Goal: Use online tool/utility: Utilize a website feature to perform a specific function

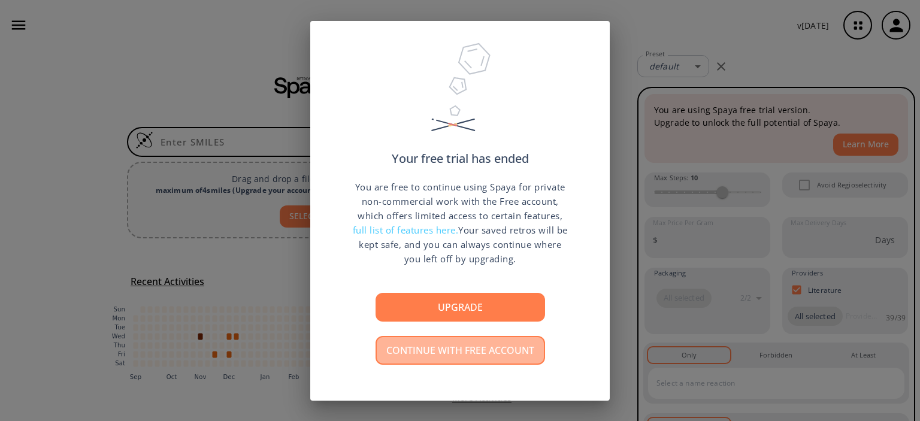
click at [448, 356] on button "Continue with free account" at bounding box center [459, 350] width 169 height 29
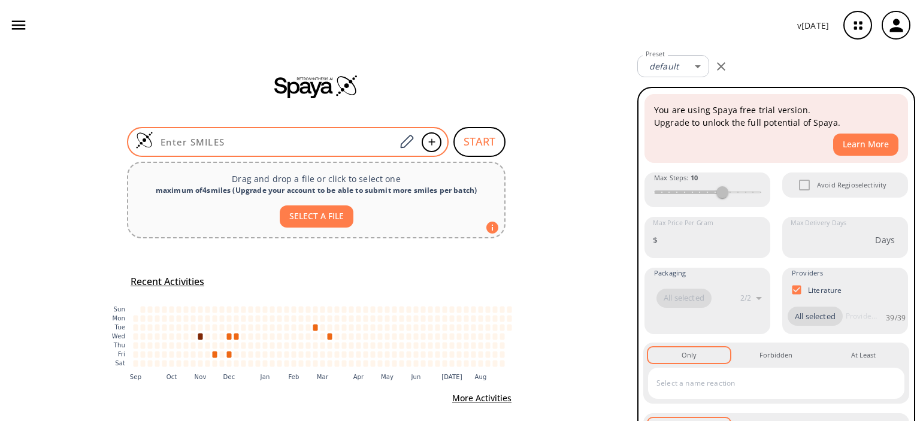
click at [285, 144] on input at bounding box center [274, 142] width 242 height 12
paste input "NC1=CN(C=N1)CCO"
type input "NC1=CN(C=N1)CCO"
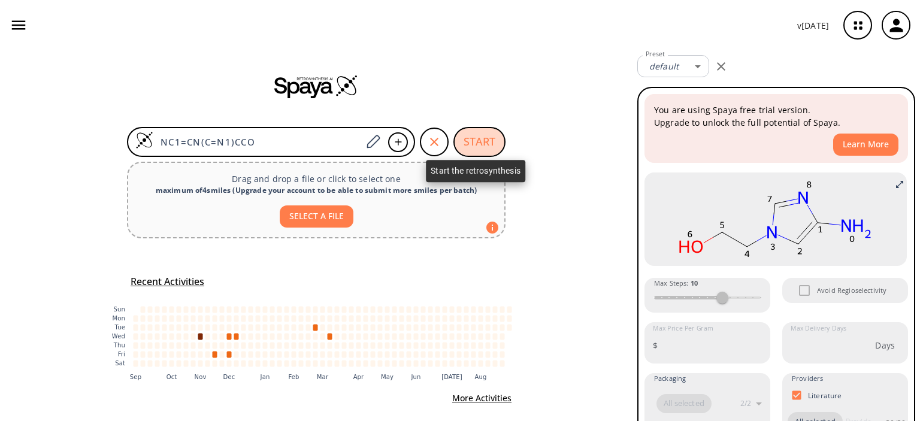
click at [483, 148] on button "START" at bounding box center [479, 142] width 52 height 30
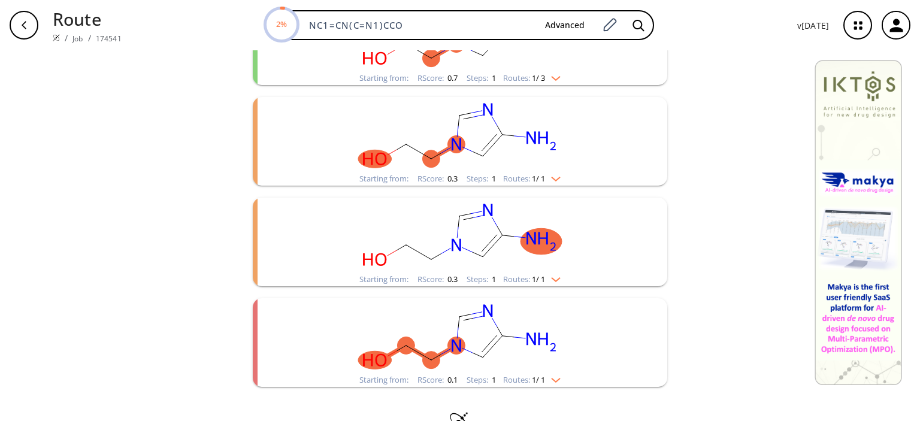
scroll to position [237, 0]
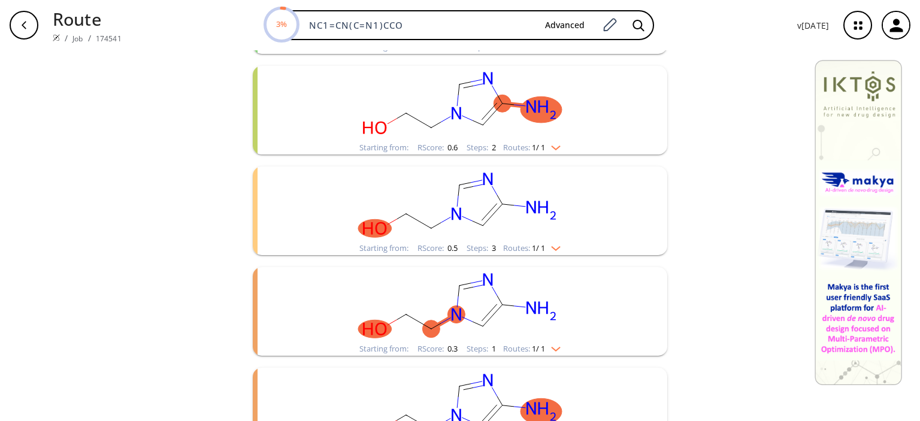
click at [553, 147] on img "clusters" at bounding box center [553, 146] width 16 height 10
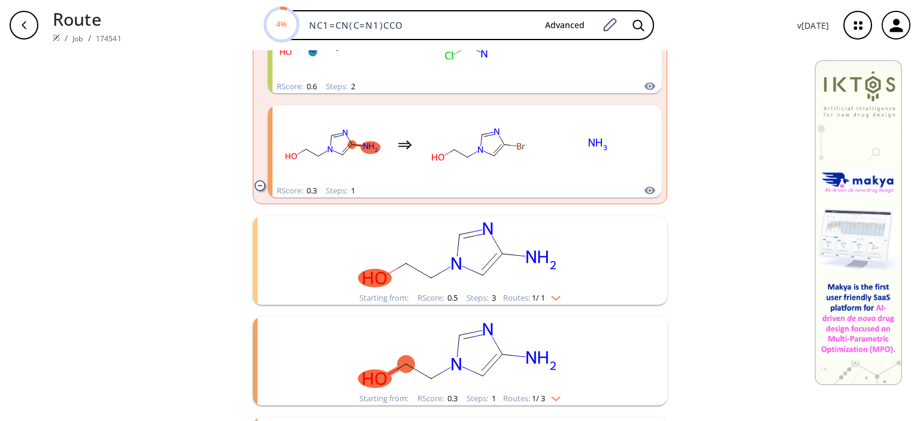
scroll to position [400, 0]
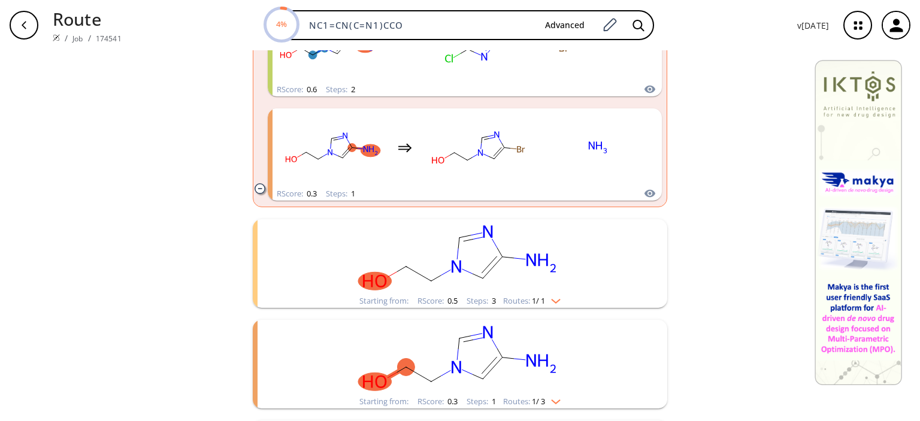
click at [558, 299] on img "clusters" at bounding box center [553, 299] width 16 height 10
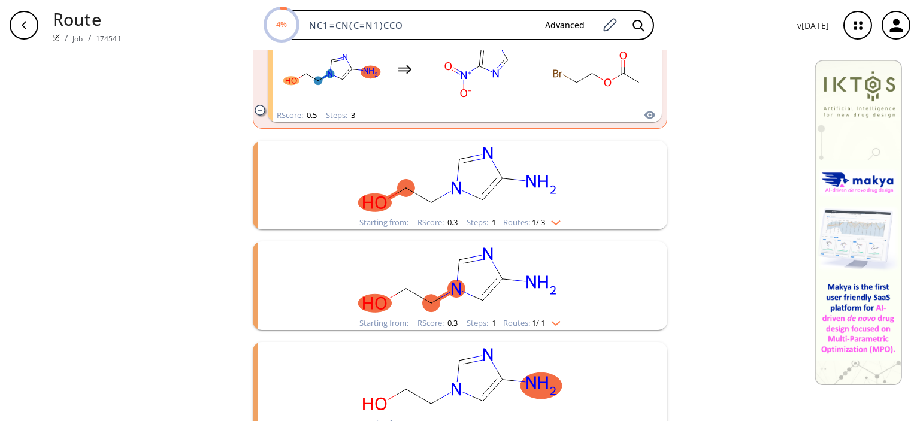
scroll to position [689, 0]
click at [559, 219] on img "clusters" at bounding box center [553, 222] width 16 height 10
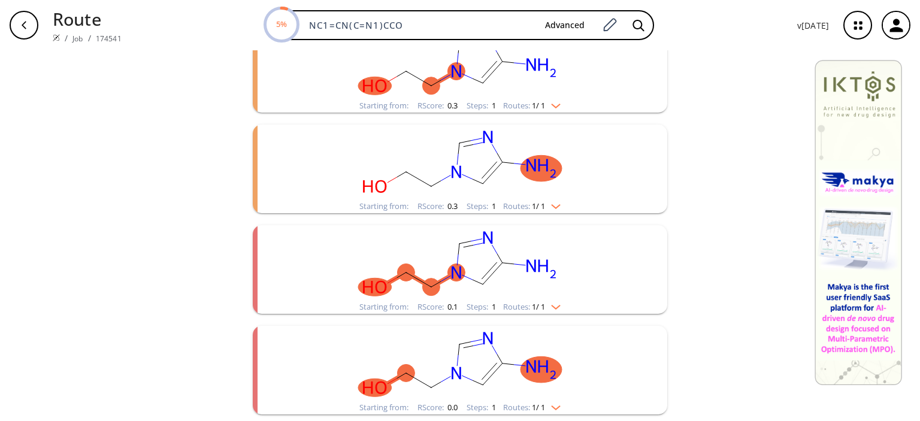
scroll to position [1021, 0]
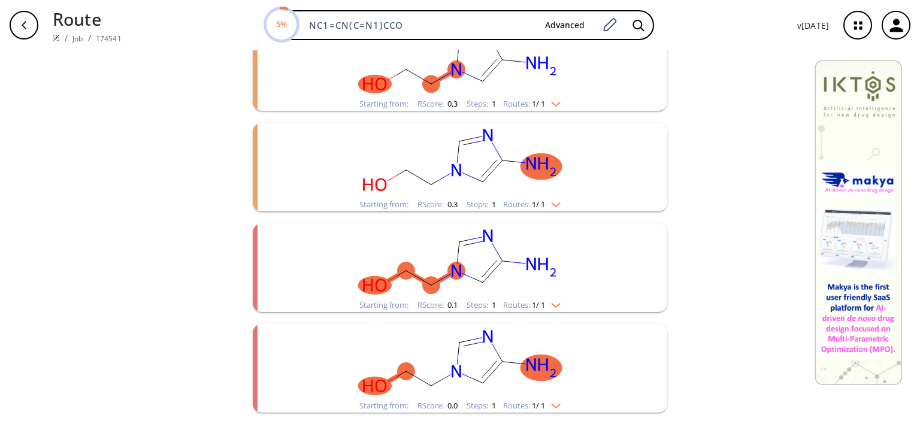
click at [553, 104] on img "clusters" at bounding box center [553, 102] width 16 height 10
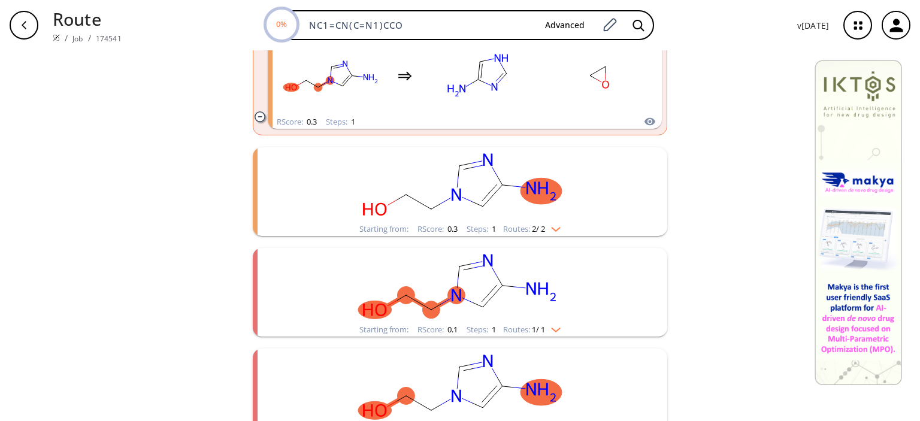
scroll to position [1291, 0]
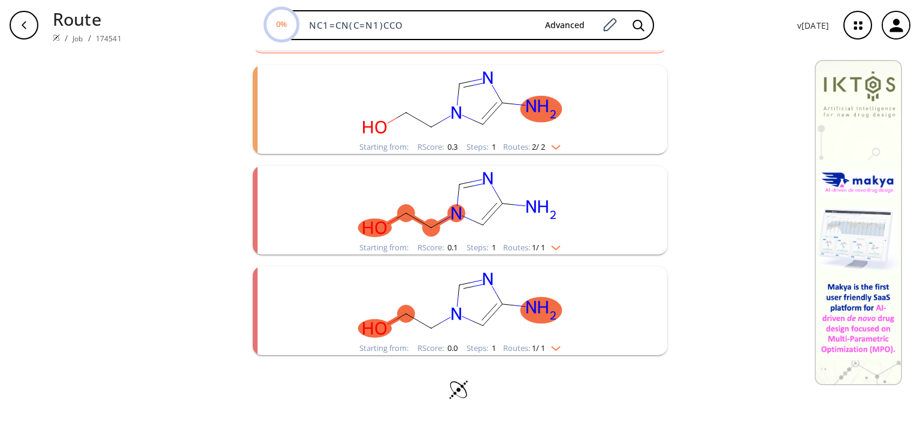
click at [553, 141] on img "clusters" at bounding box center [553, 145] width 16 height 10
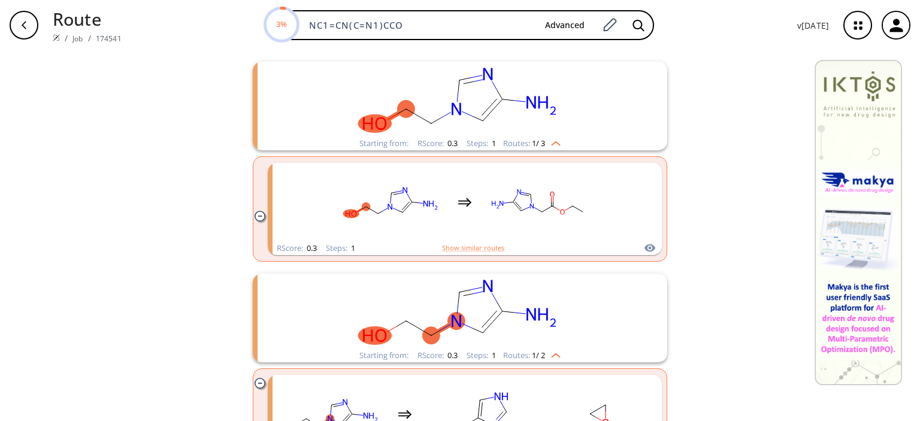
click at [912, 301] on body "Route / Job / 174541 3% NC1=CN(C=N1)CCO Advanced v [DATE] clear Searching... 13…" at bounding box center [460, 210] width 920 height 421
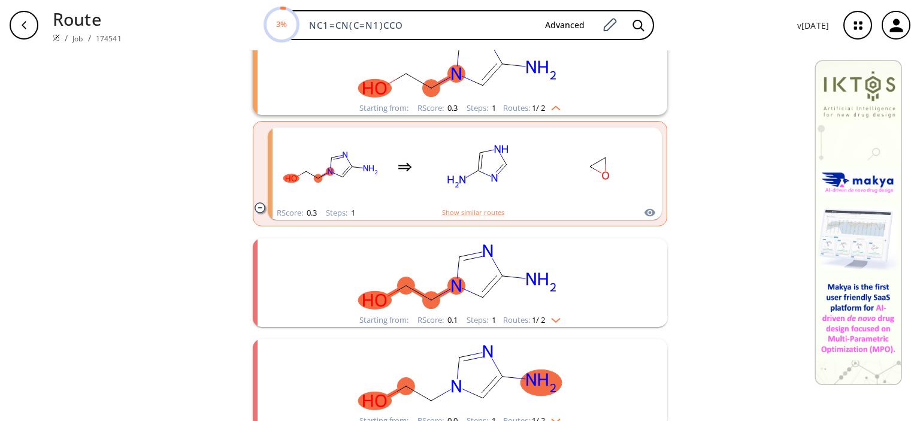
scroll to position [1611, 0]
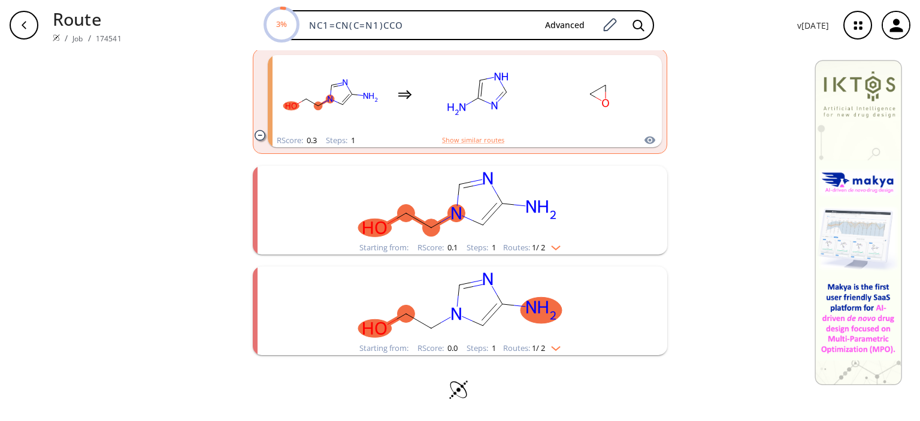
click at [549, 252] on div "Starting from: RScore : 0.1 Steps : 1 Routes: 1 / 2" at bounding box center [459, 248] width 219 height 14
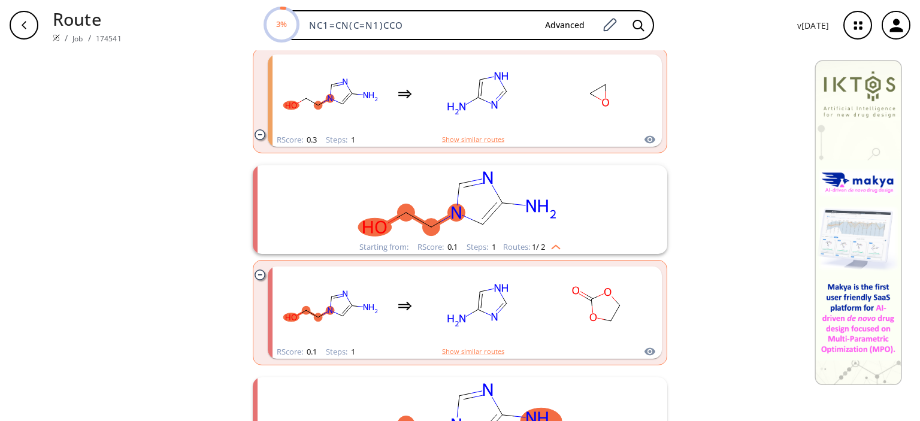
scroll to position [1722, 0]
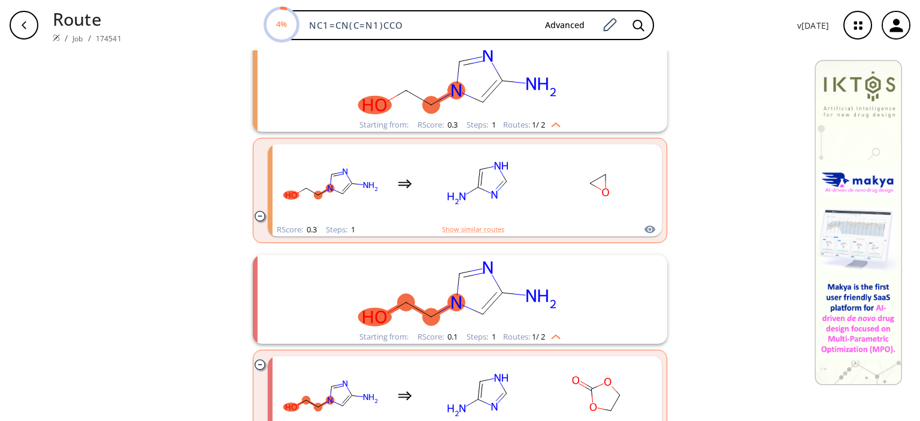
click at [548, 352] on li "RScore : 0.1 Steps : 1 Show similar routes" at bounding box center [465, 402] width 394 height 104
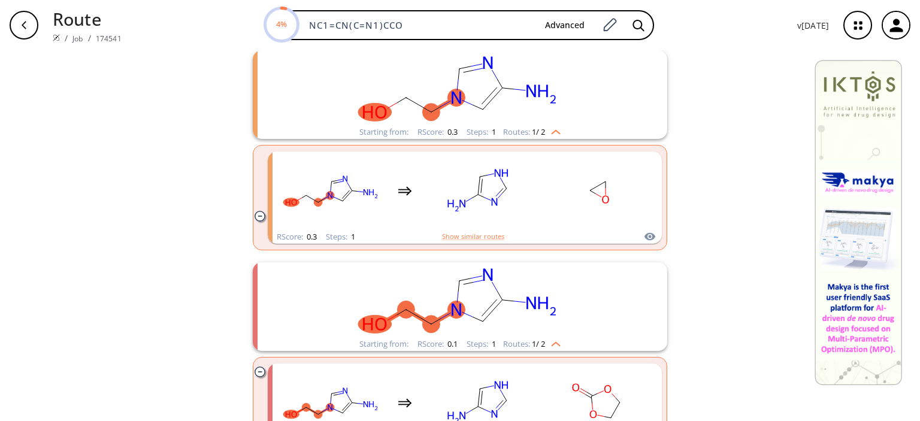
scroll to position [1931, 0]
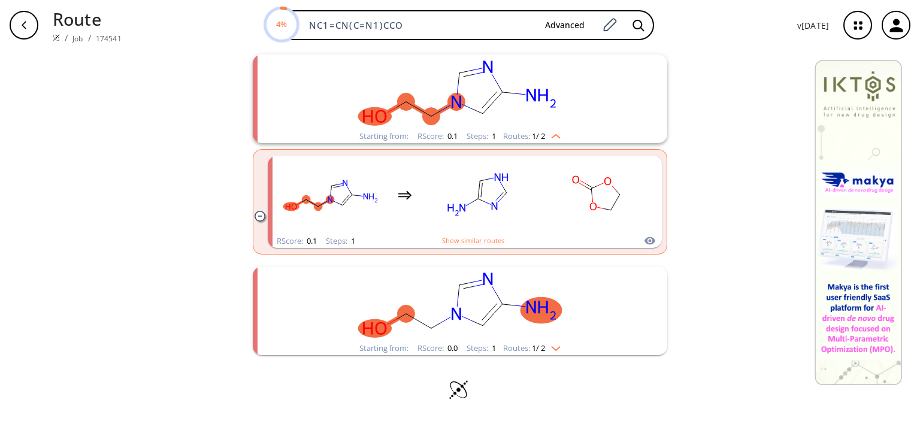
click at [551, 348] on img "clusters" at bounding box center [553, 346] width 16 height 10
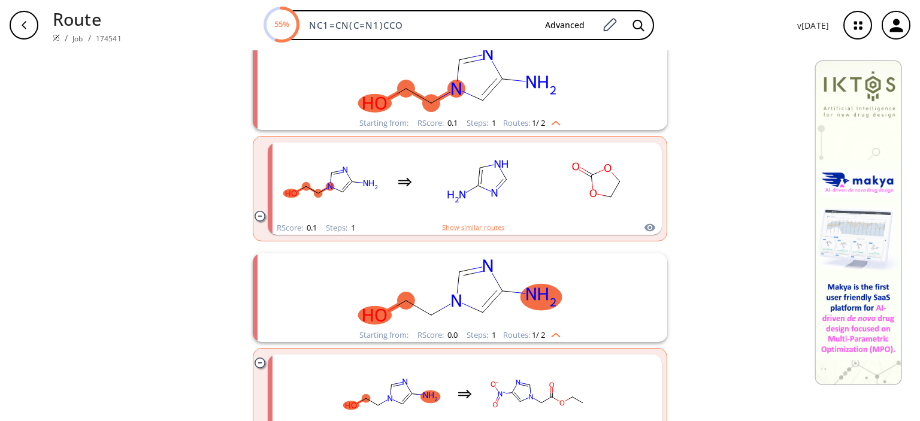
scroll to position [4336, 0]
